Goal: Understand process/instructions: Learn how to perform a task or action

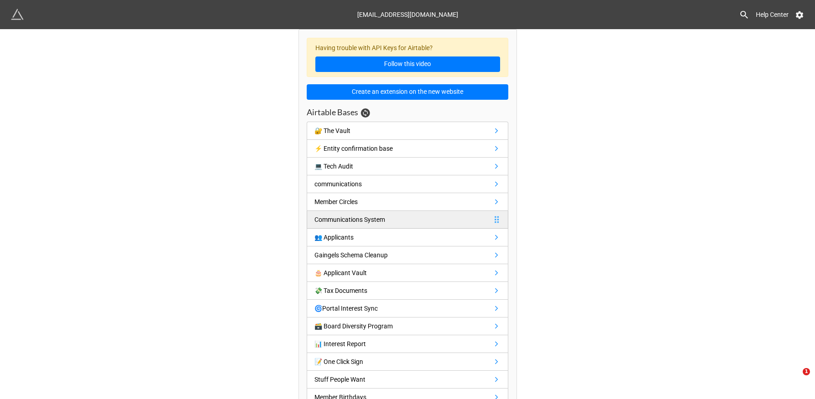
scroll to position [51, 0]
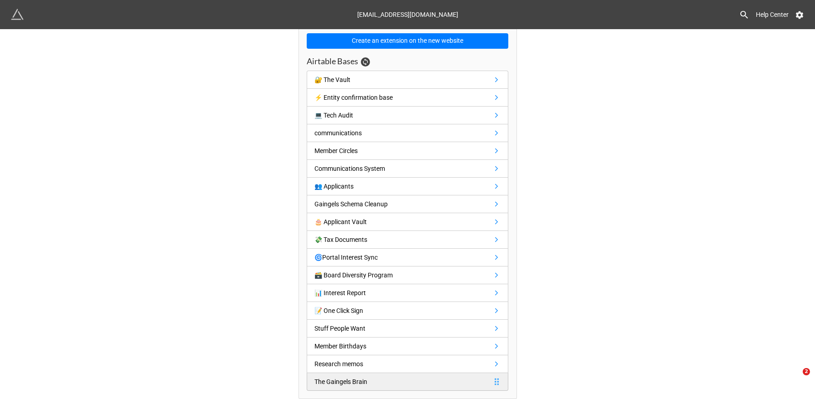
click at [369, 381] on div "The Gaingels Brain" at bounding box center [342, 381] width 56 height 10
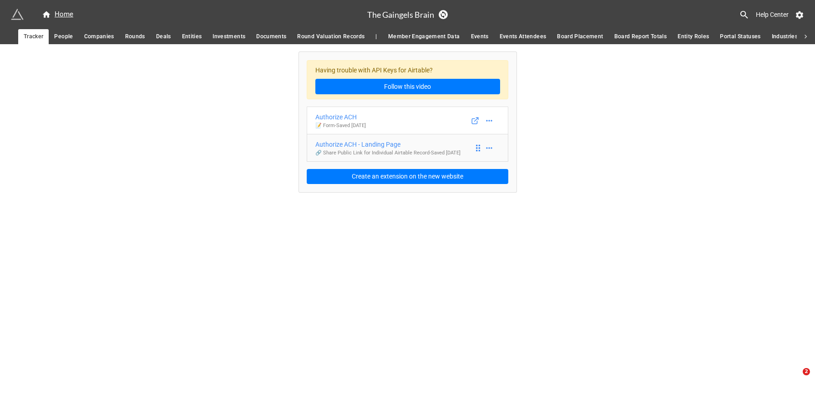
click at [401, 157] on p "🔗 Share Public Link for Individual Airtable Record - Saved [DATE]" at bounding box center [387, 152] width 145 height 7
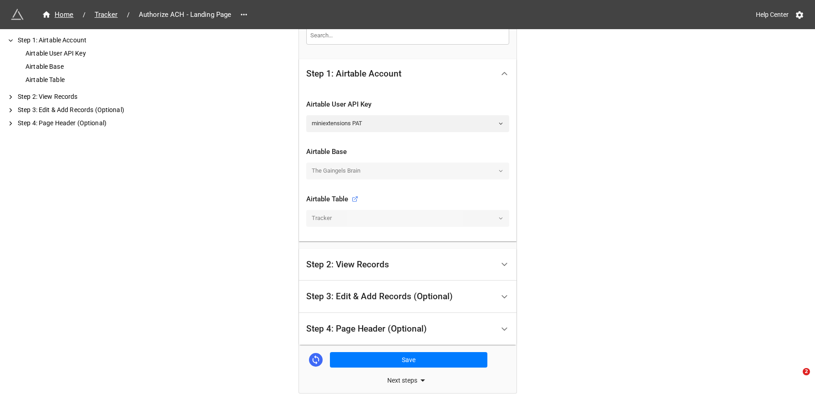
scroll to position [194, 0]
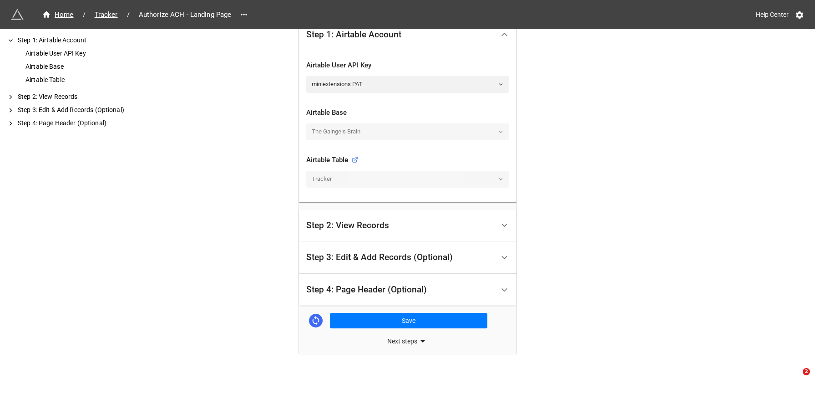
click at [416, 227] on div "Step 2: View Records" at bounding box center [400, 225] width 188 height 21
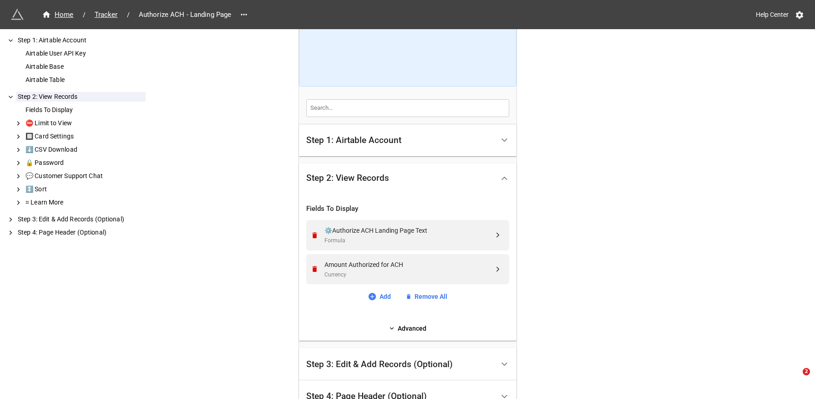
scroll to position [82, 0]
click at [436, 144] on div "Step 1: Airtable Account" at bounding box center [400, 141] width 188 height 21
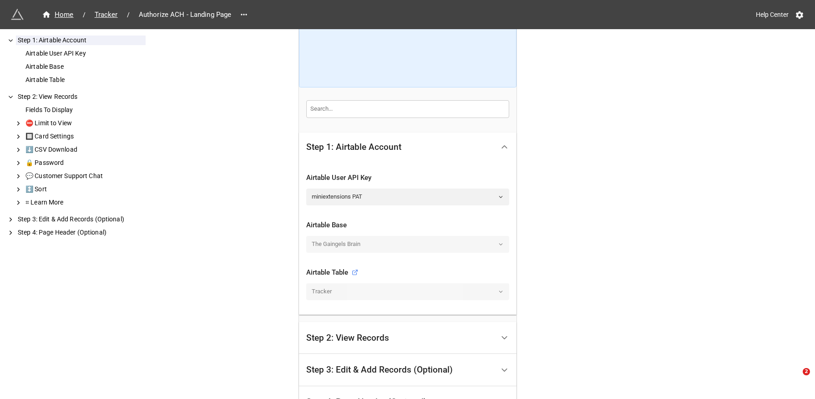
scroll to position [194, 0]
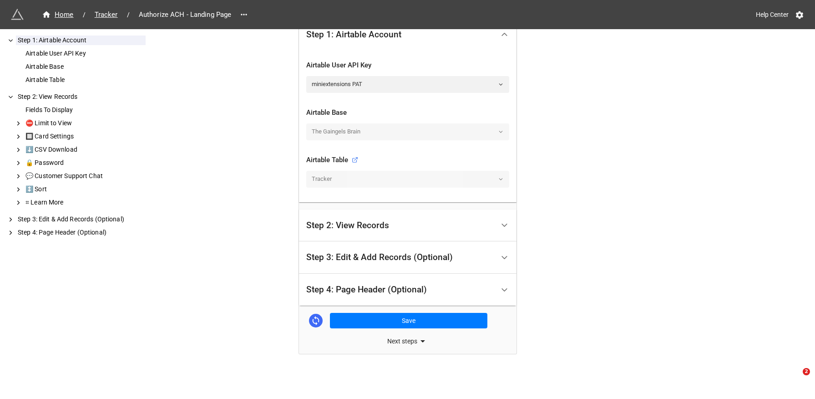
click at [435, 220] on div "Step 2: View Records" at bounding box center [400, 225] width 188 height 21
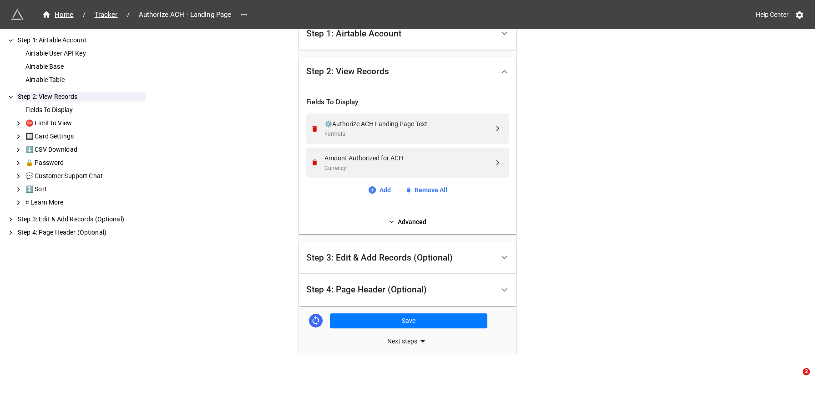
scroll to position [189, 0]
click at [391, 249] on div "Step 3: Edit & Add Records (Optional)" at bounding box center [400, 257] width 188 height 21
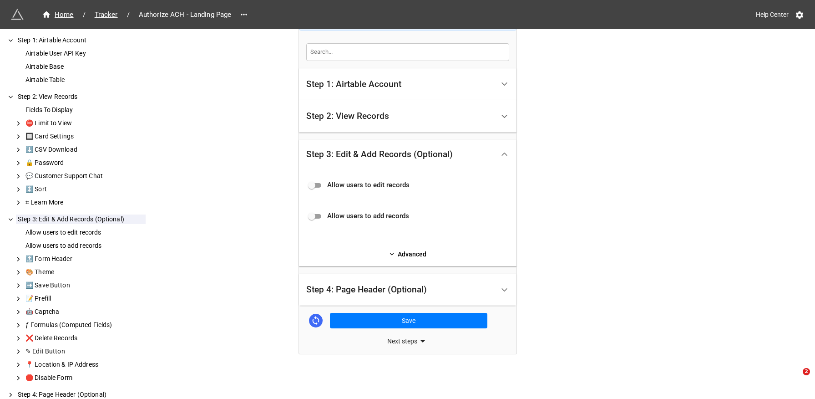
scroll to position [139, 0]
click at [402, 117] on div "Step 2: View Records" at bounding box center [400, 116] width 188 height 21
